Goal: Task Accomplishment & Management: Manage account settings

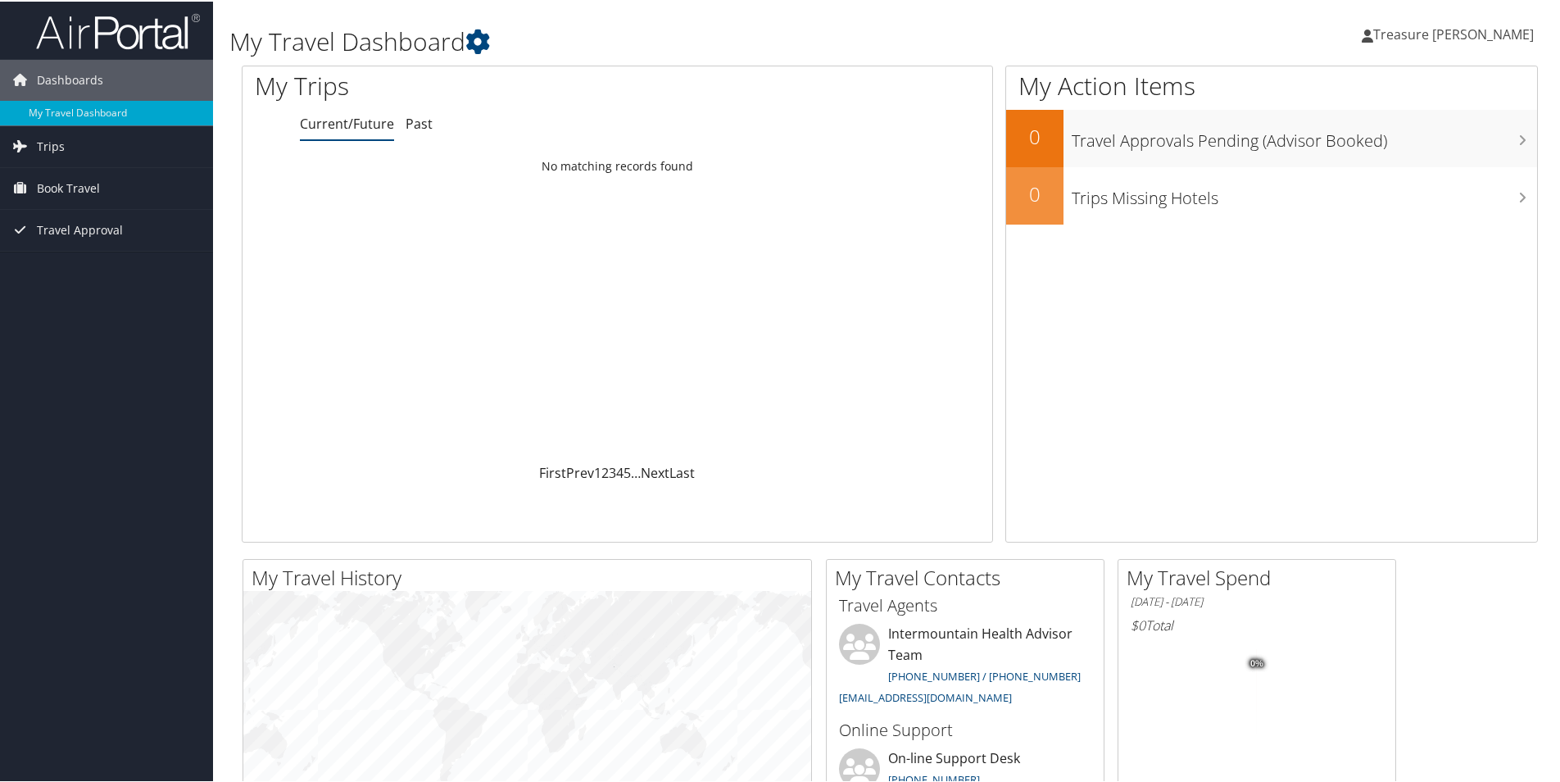
click at [1478, 41] on span "Treasure [PERSON_NAME]" at bounding box center [1453, 33] width 161 height 18
click at [1382, 138] on link "View Travel Profile" at bounding box center [1439, 146] width 183 height 28
click at [1454, 29] on span "Treasure [PERSON_NAME]" at bounding box center [1453, 33] width 161 height 18
click at [1416, 156] on link "View Travel Profile" at bounding box center [1439, 146] width 183 height 28
